Goal: Find specific page/section: Find specific page/section

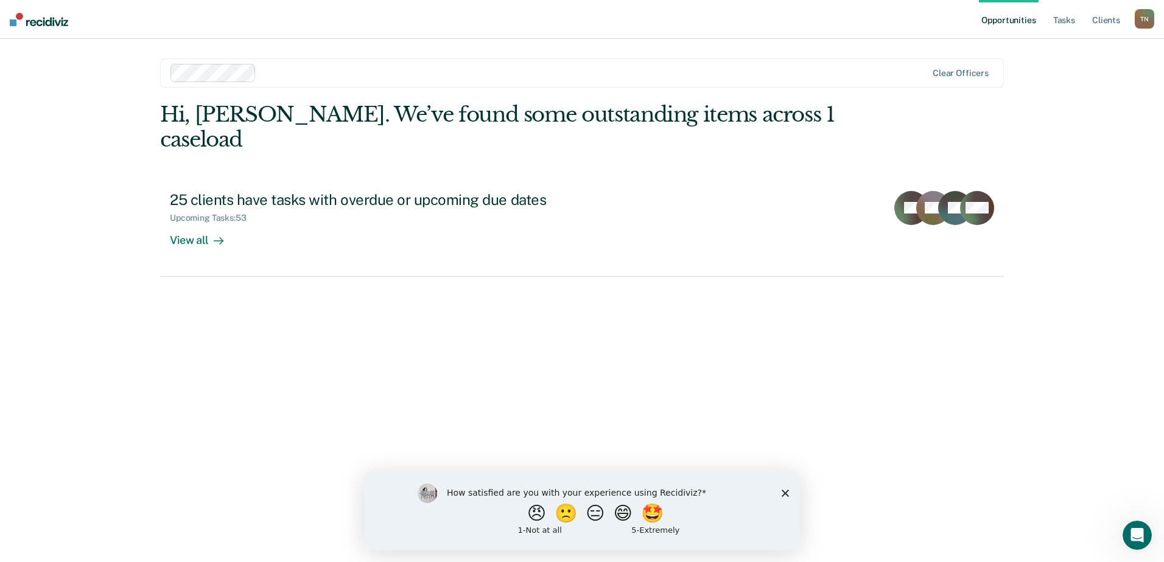
click at [785, 492] on polygon "Close survey" at bounding box center [785, 492] width 7 height 7
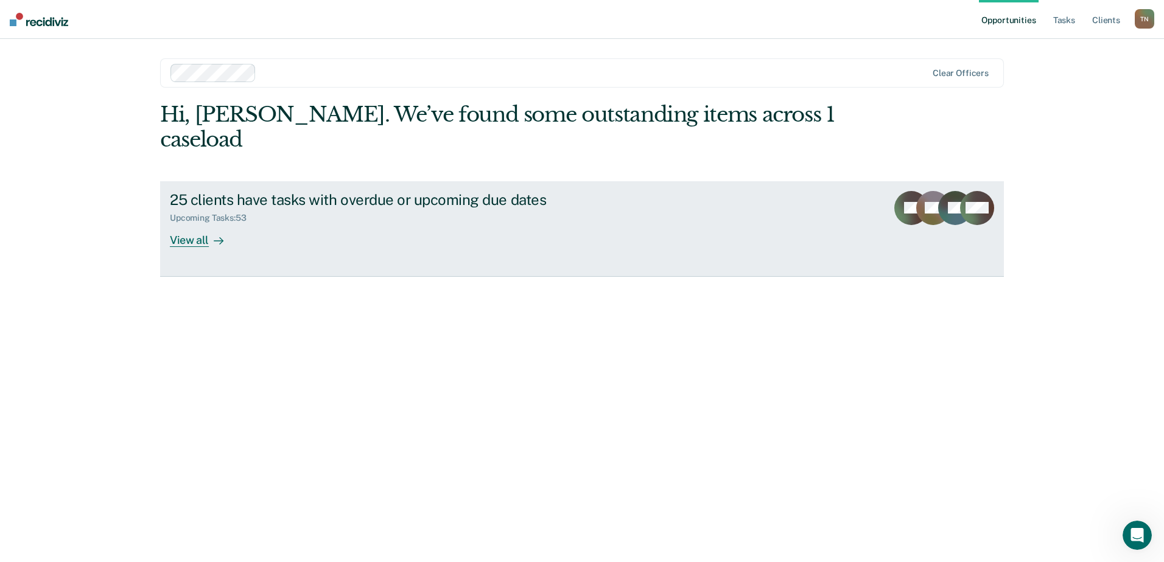
click at [200, 223] on div "View all" at bounding box center [204, 235] width 68 height 24
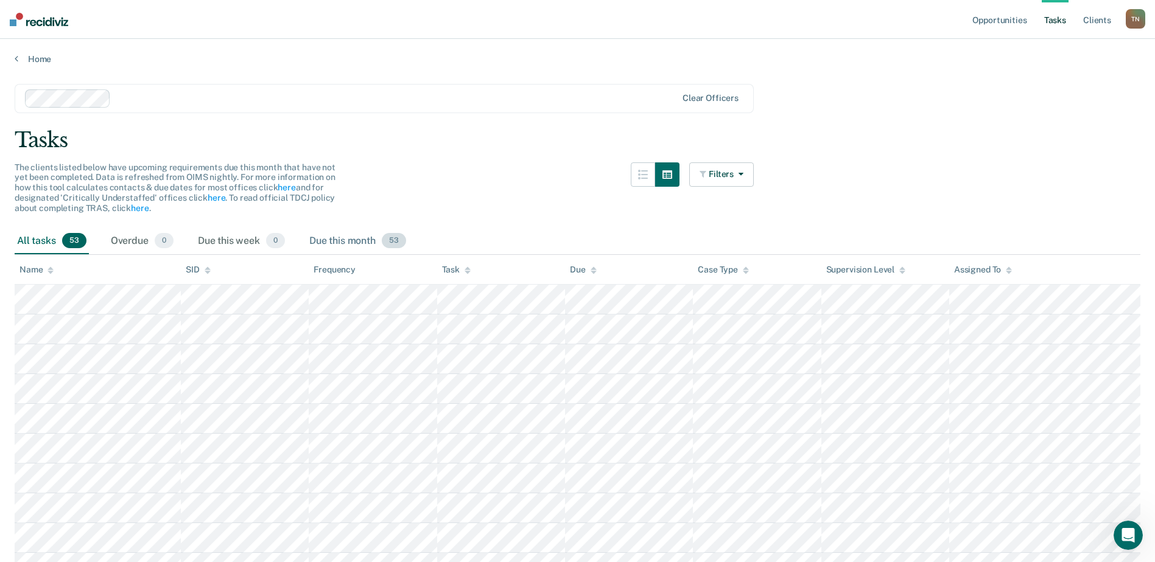
click at [347, 240] on div "Due this month 53" at bounding box center [358, 241] width 102 height 27
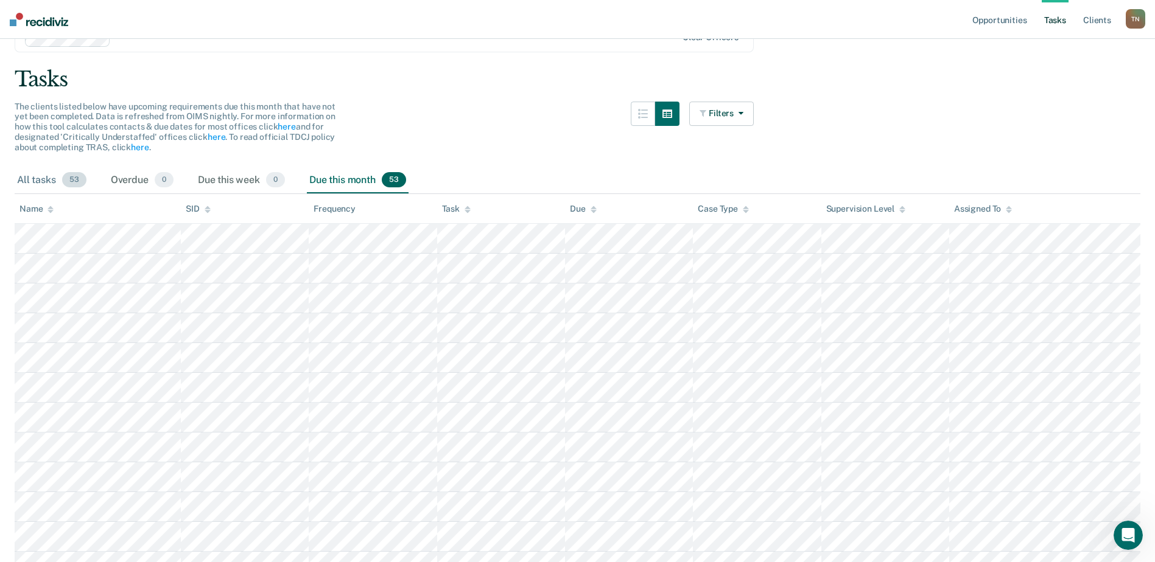
click at [41, 172] on div "All tasks 53" at bounding box center [52, 180] width 74 height 27
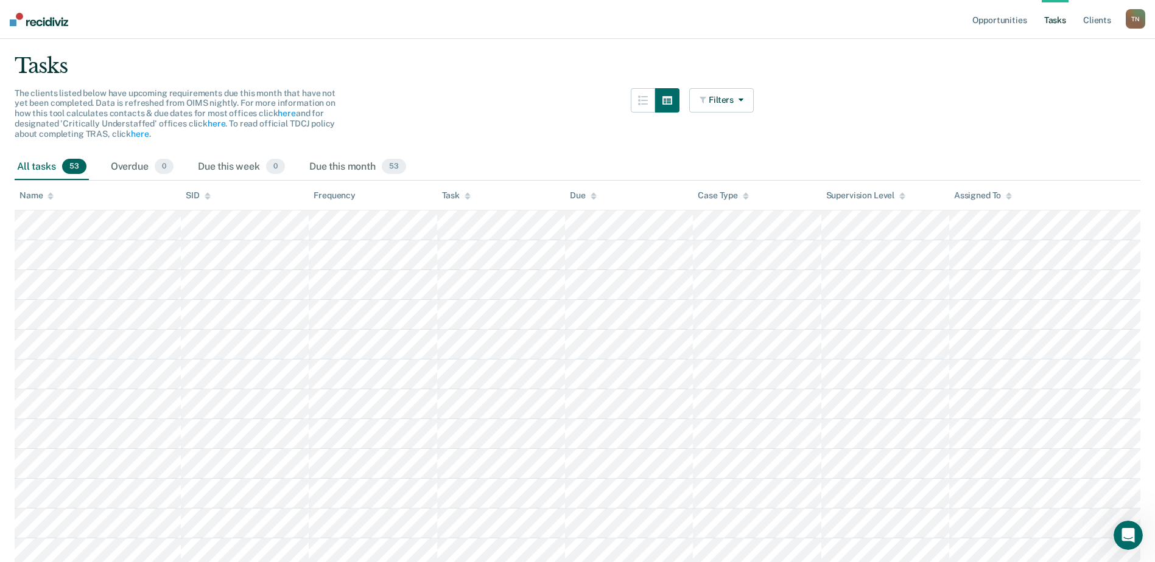
scroll to position [0, 0]
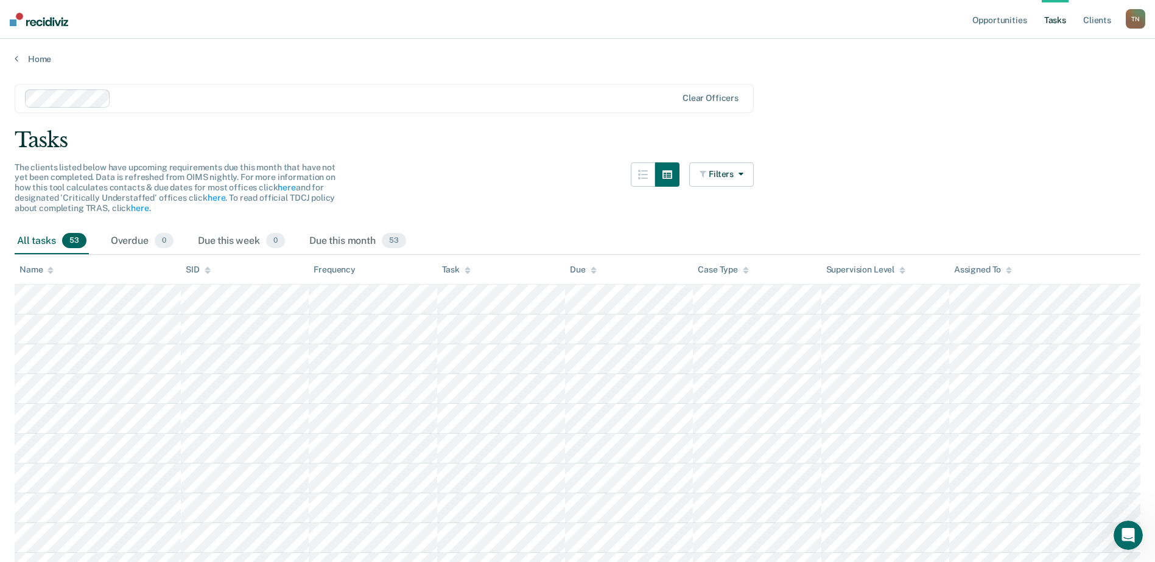
click at [40, 268] on div "Name" at bounding box center [36, 270] width 34 height 10
click at [40, 269] on div "Name" at bounding box center [36, 270] width 34 height 10
